Goal: Check status: Check status

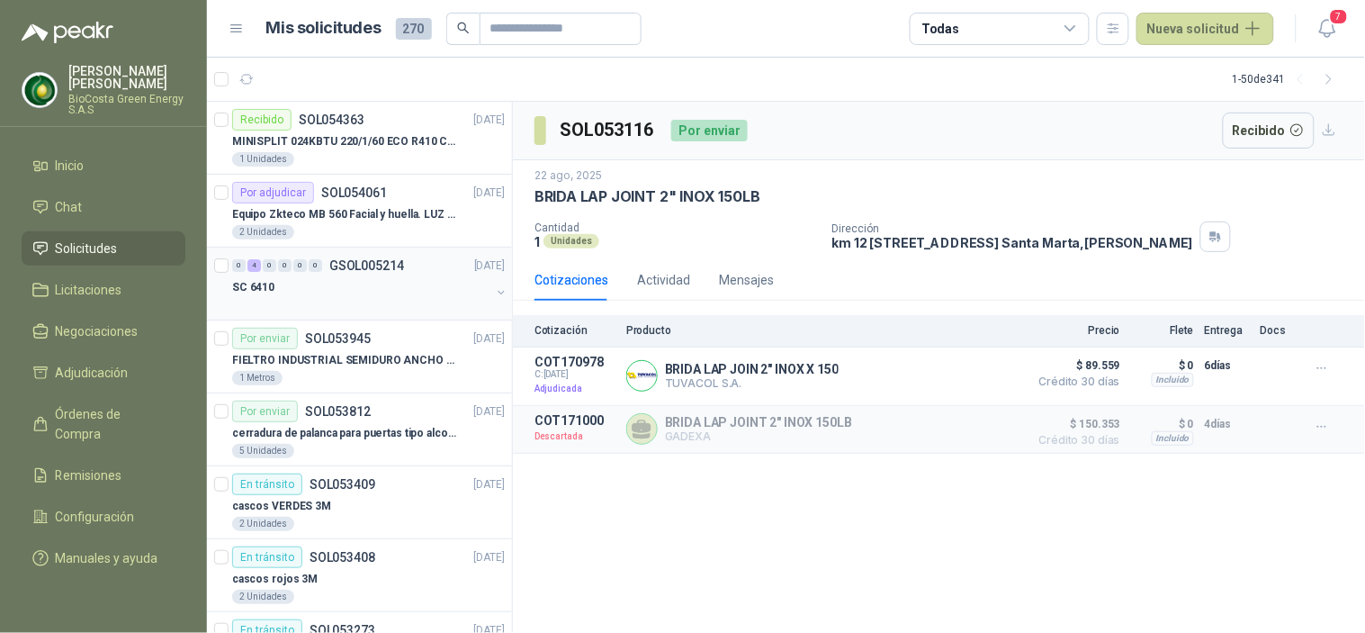
click at [345, 304] on div at bounding box center [361, 305] width 258 height 14
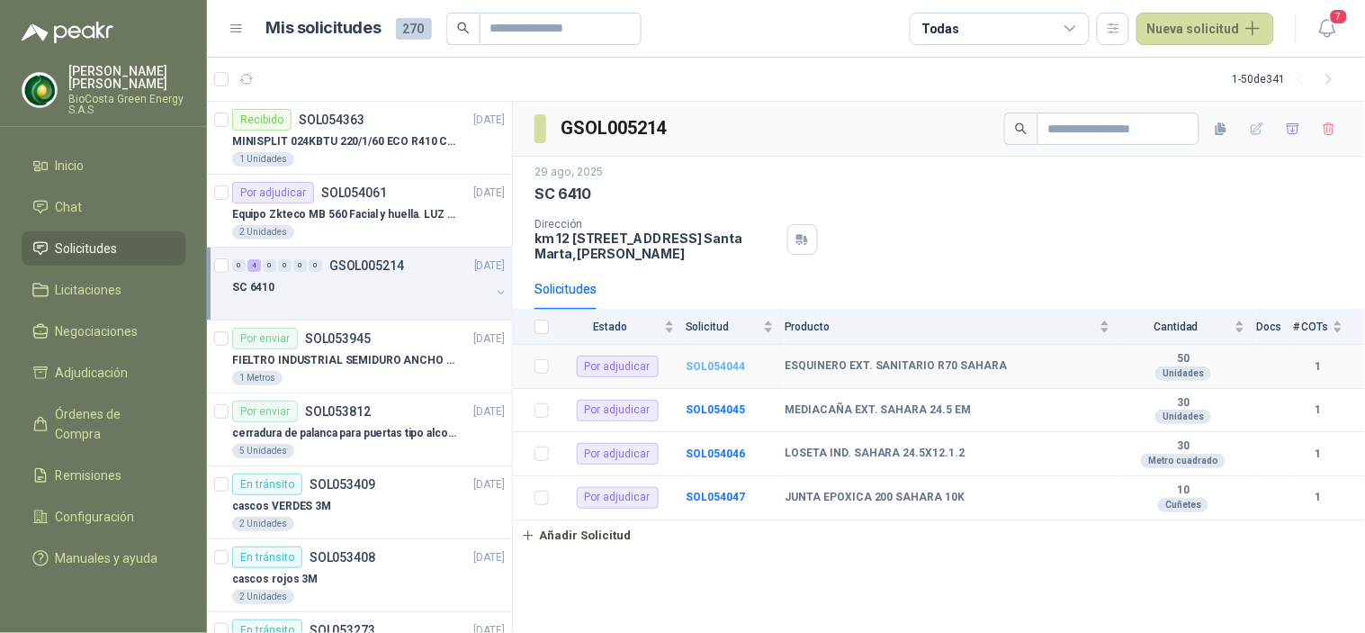
click at [691, 369] on b "SOL054044" at bounding box center [715, 366] width 59 height 13
